Goal: Task Accomplishment & Management: Manage account settings

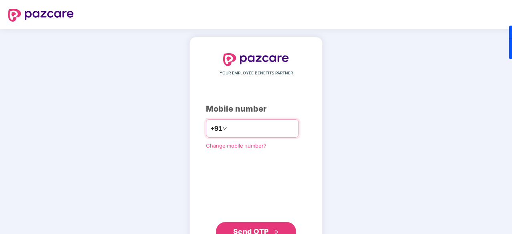
click at [254, 128] on input "number" at bounding box center [262, 128] width 66 height 13
type input "**********"
click at [258, 225] on button "Send OTP" at bounding box center [256, 231] width 80 height 19
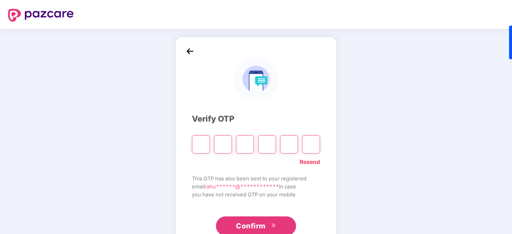
type input "*"
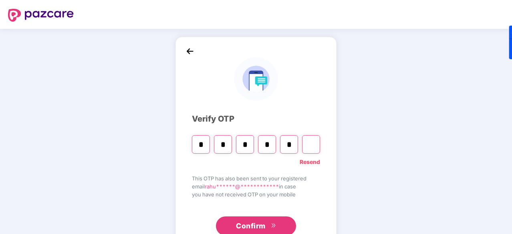
type input "*"
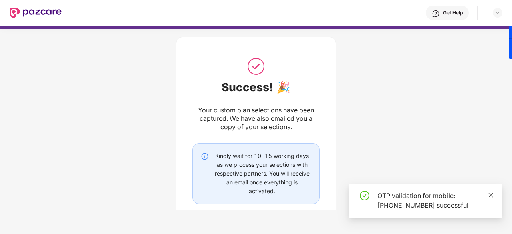
click at [491, 196] on icon "close" at bounding box center [491, 196] width 6 height 6
